Goal: Check status: Check status

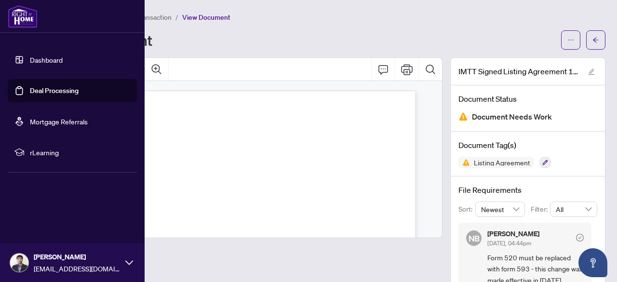
click at [39, 61] on link "Dashboard" at bounding box center [46, 59] width 33 height 9
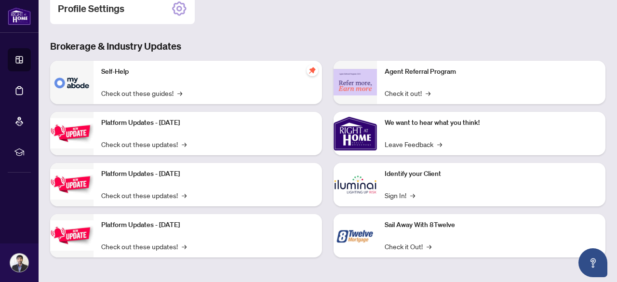
scroll to position [16, 0]
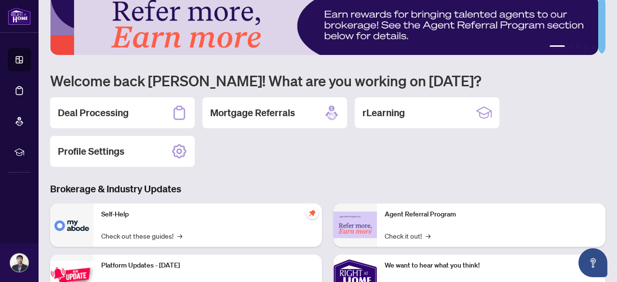
click at [110, 111] on h2 "Deal Processing" at bounding box center [93, 113] width 71 height 14
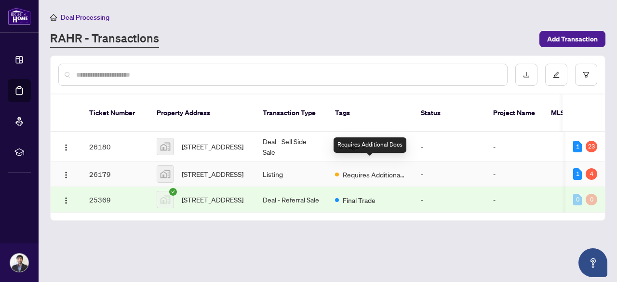
click at [372, 169] on span "Requires Additional Docs" at bounding box center [374, 174] width 63 height 11
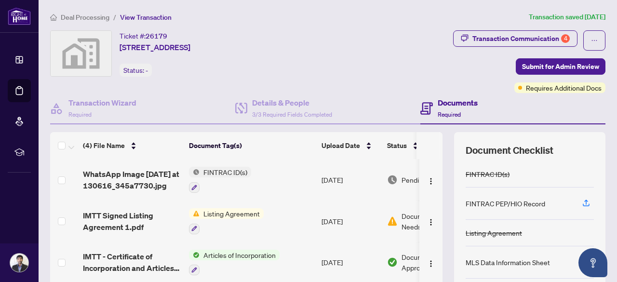
click at [439, 144] on div "(4) File Name Document Tag(s) Upload Date Status WhatsApp Image 2025-08-12 at 1…" at bounding box center [328, 240] width 556 height 217
